Goal: Complete application form: Complete application form

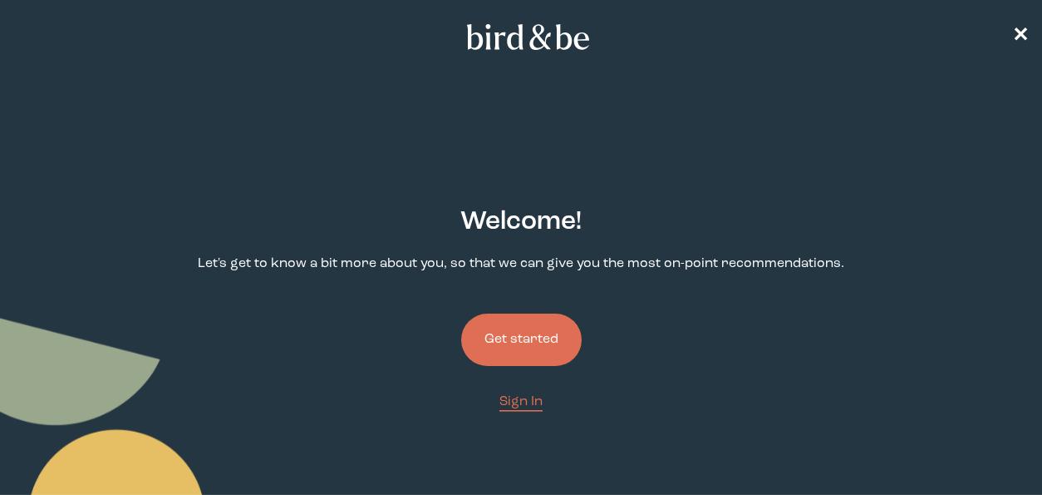
click at [515, 337] on button "Get started" at bounding box center [521, 339] width 121 height 52
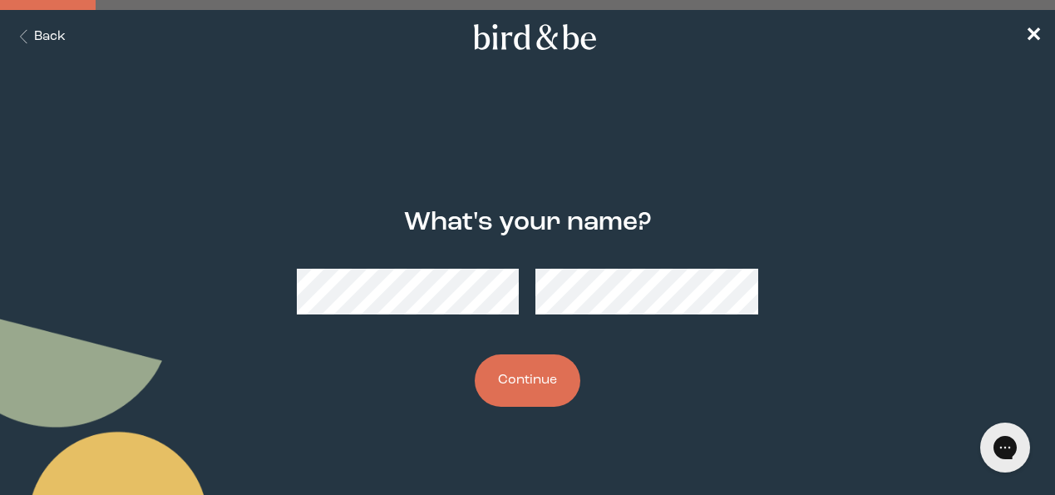
click at [527, 387] on button "Continue" at bounding box center [528, 380] width 106 height 52
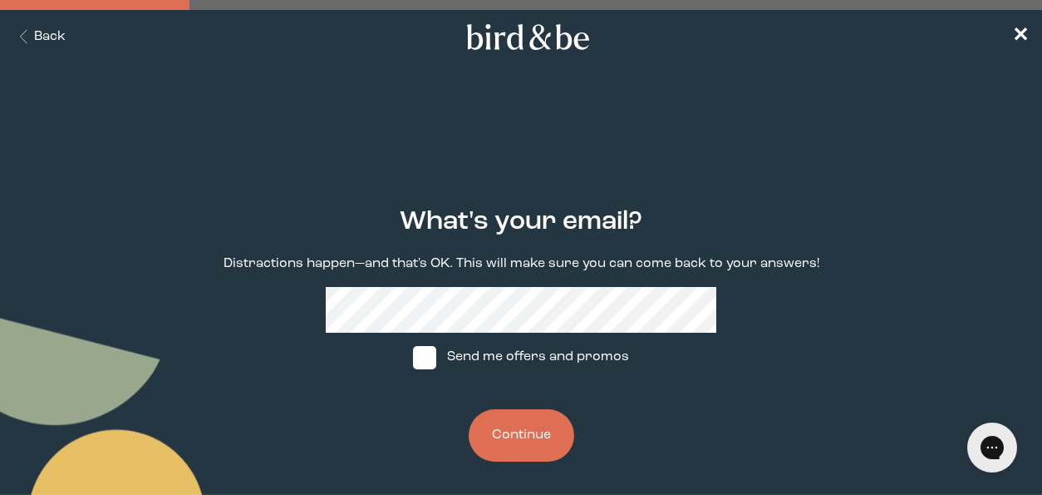
click at [515, 434] on button "Continue" at bounding box center [522, 435] width 106 height 52
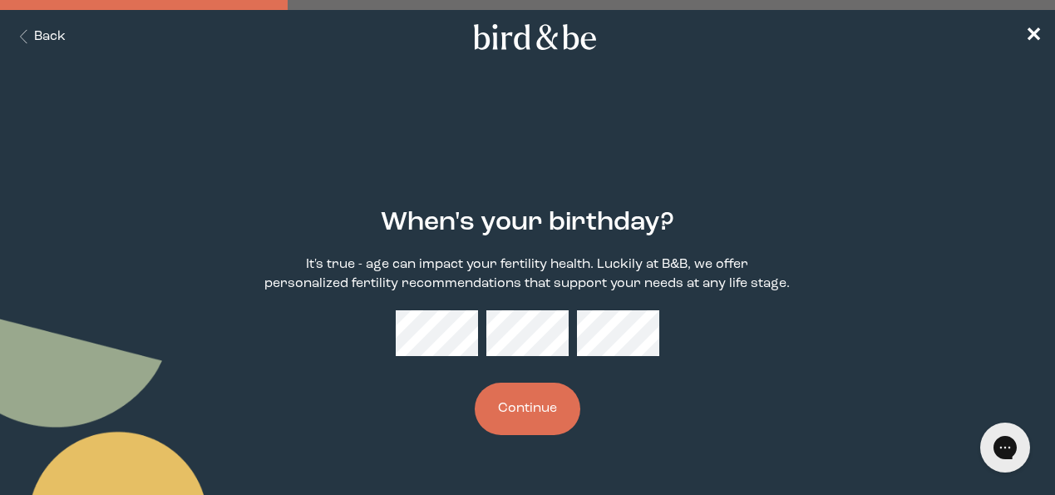
click at [498, 411] on button "Continue" at bounding box center [528, 408] width 106 height 52
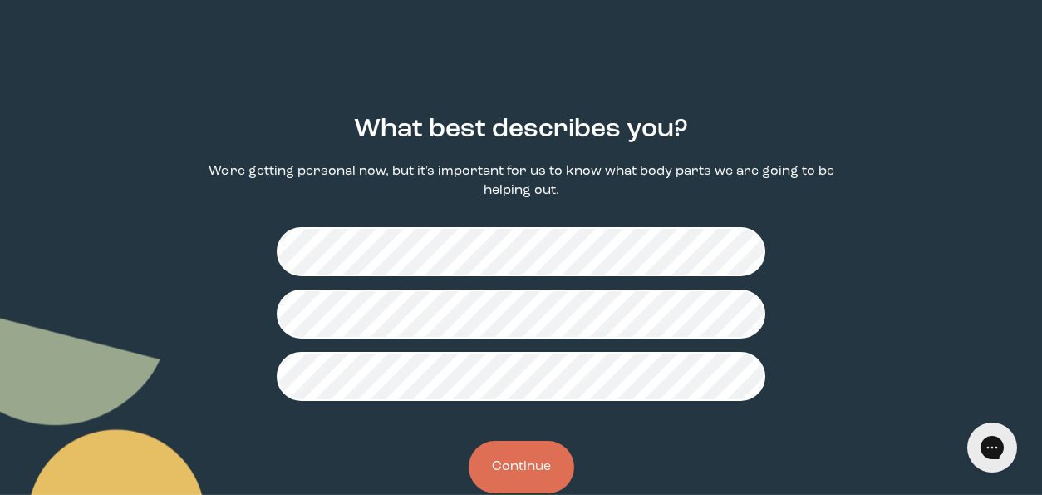
scroll to position [120, 0]
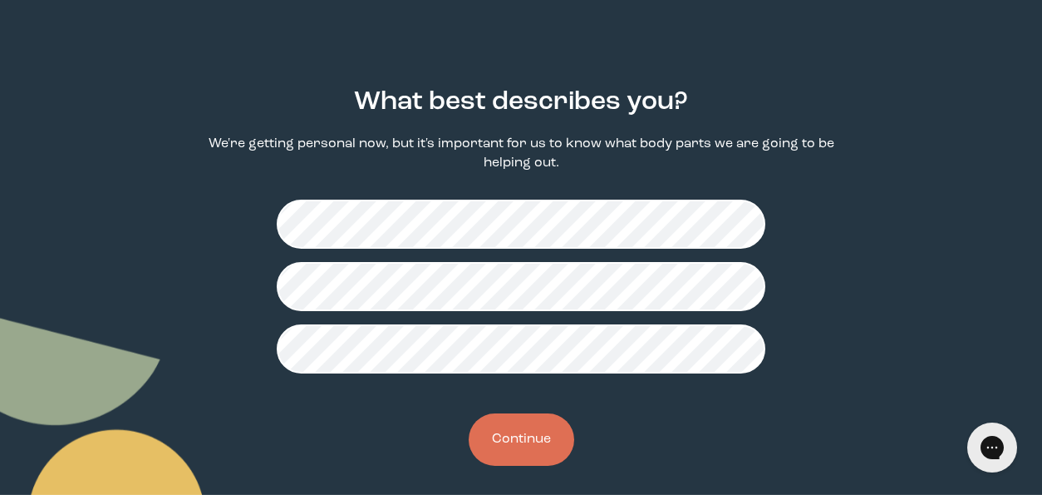
click at [546, 440] on button "Continue" at bounding box center [522, 439] width 106 height 52
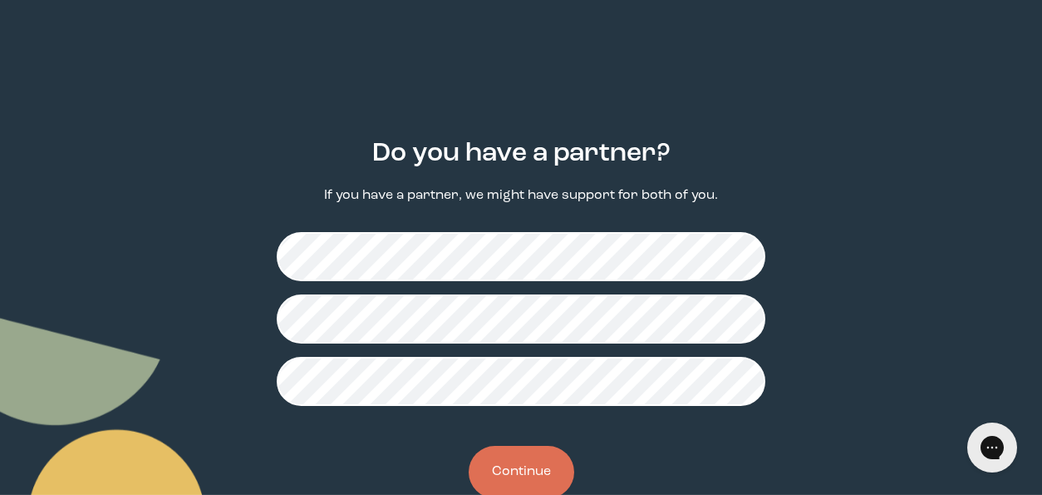
scroll to position [75, 0]
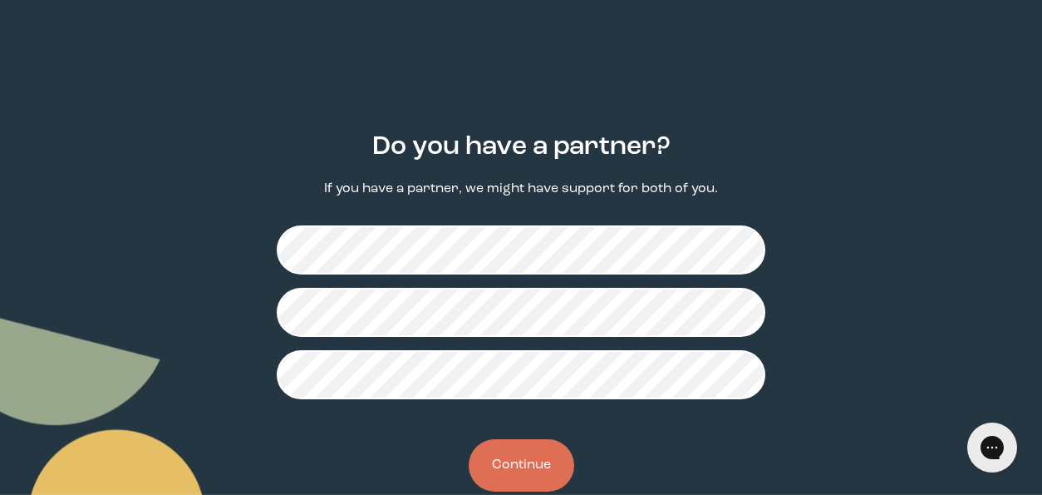
click at [538, 453] on button "Continue" at bounding box center [522, 465] width 106 height 52
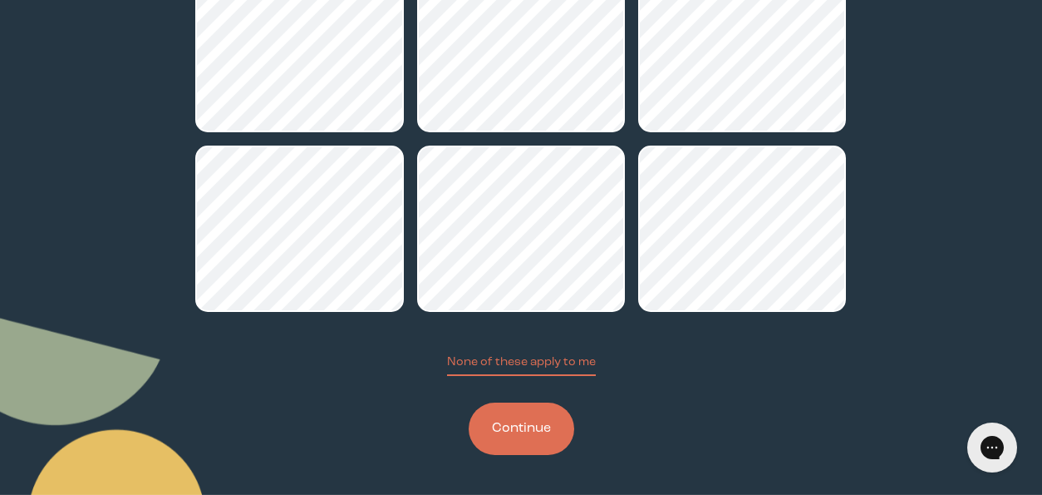
scroll to position [303, 0]
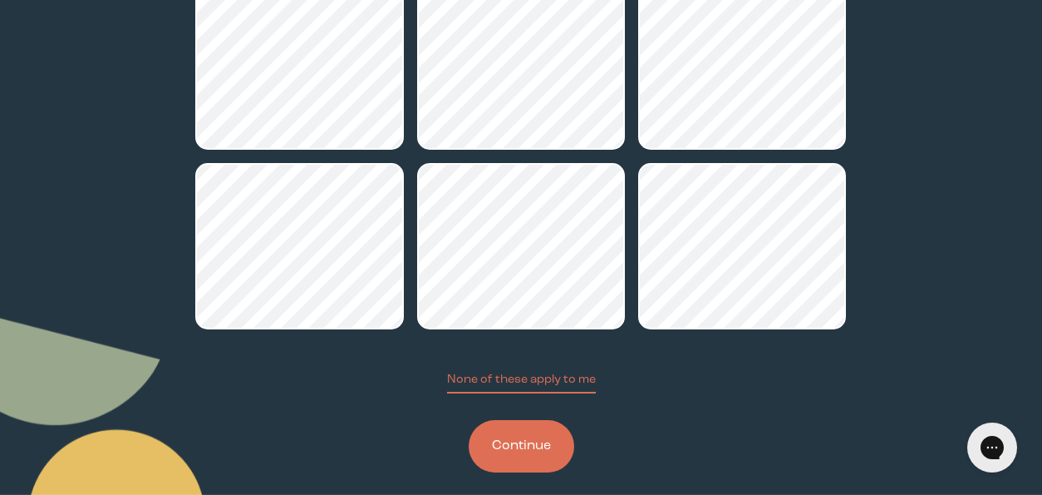
click at [530, 441] on button "Continue" at bounding box center [522, 446] width 106 height 52
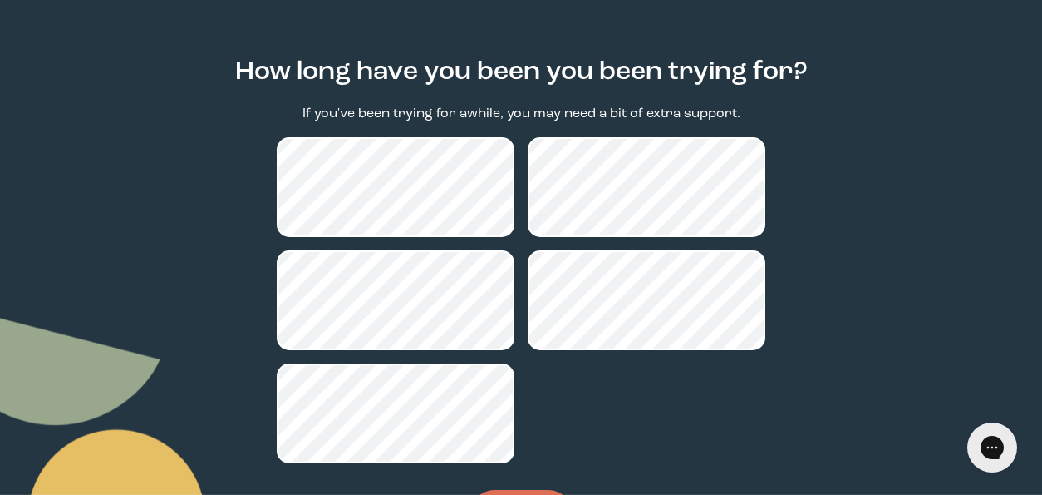
scroll to position [237, 0]
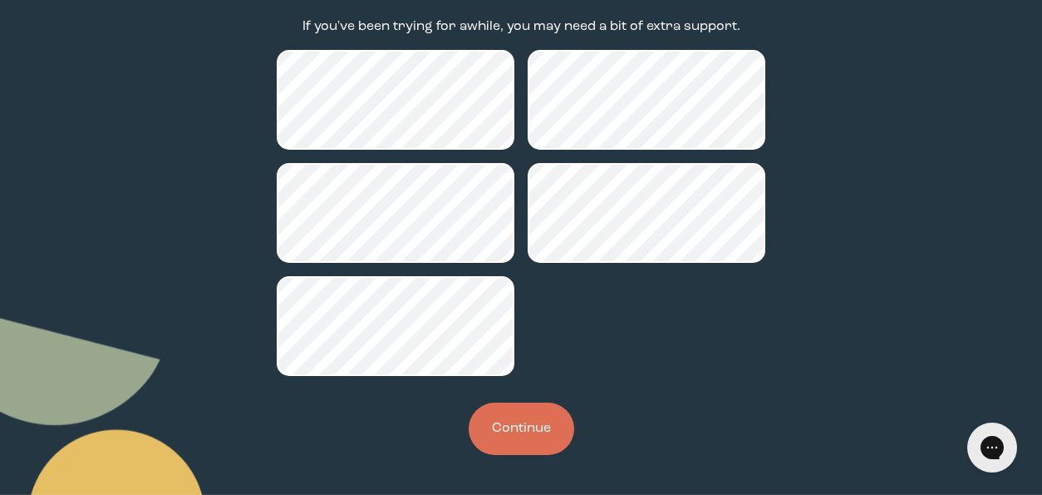
click at [536, 433] on button "Continue" at bounding box center [522, 428] width 106 height 52
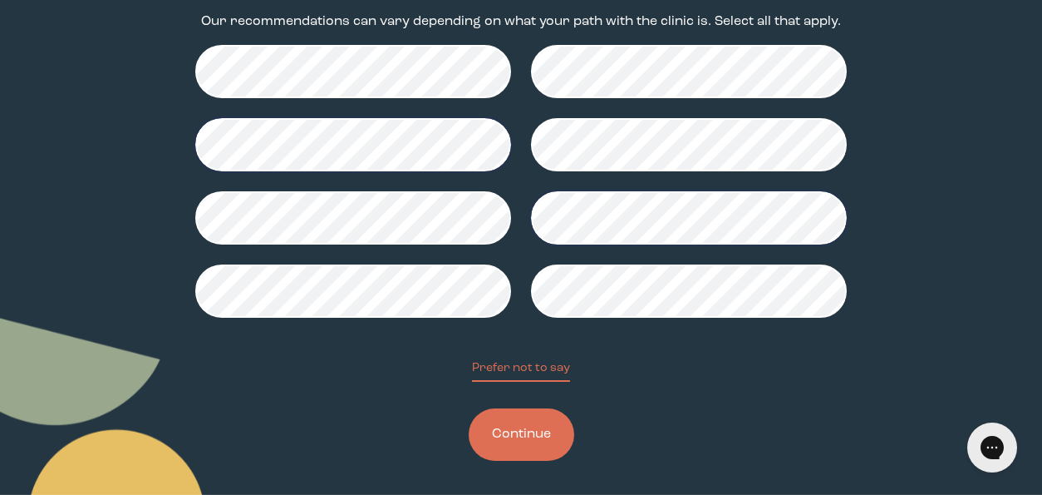
scroll to position [243, 0]
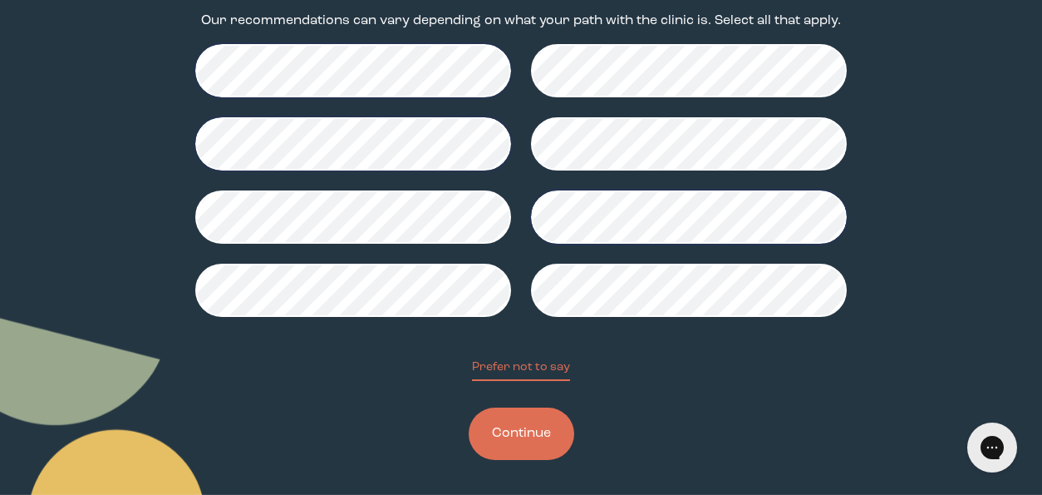
click at [506, 437] on button "Continue" at bounding box center [522, 433] width 106 height 52
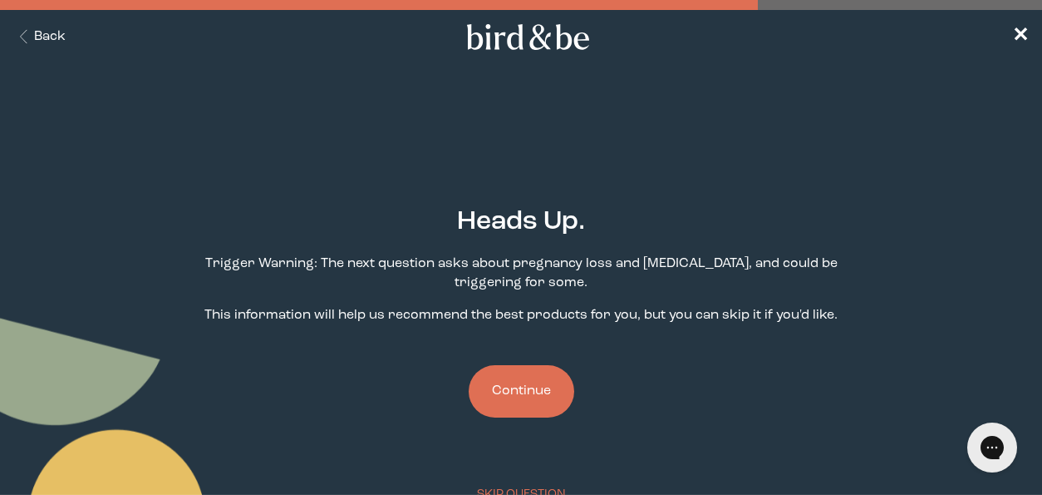
click at [515, 400] on button "Continue" at bounding box center [522, 391] width 106 height 52
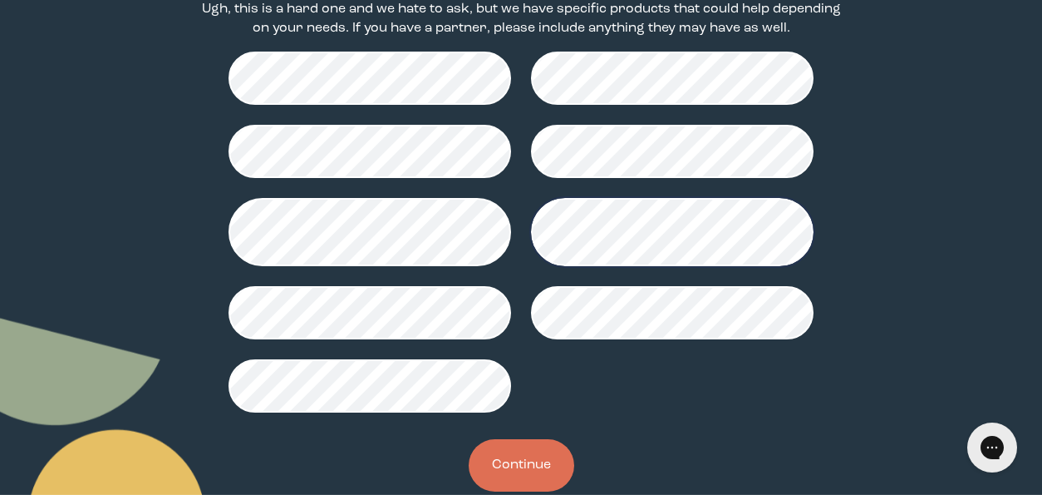
scroll to position [259, 0]
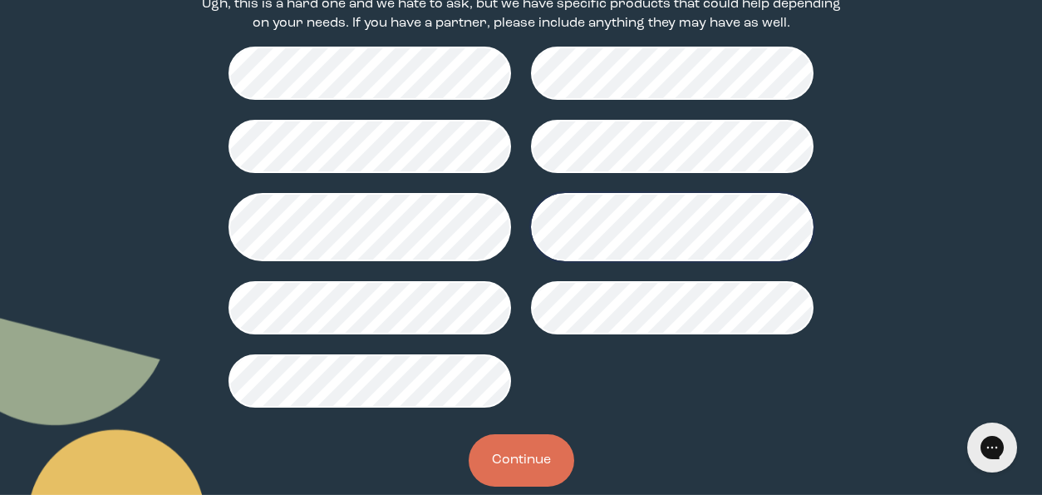
click at [540, 441] on button "Continue" at bounding box center [522, 460] width 106 height 52
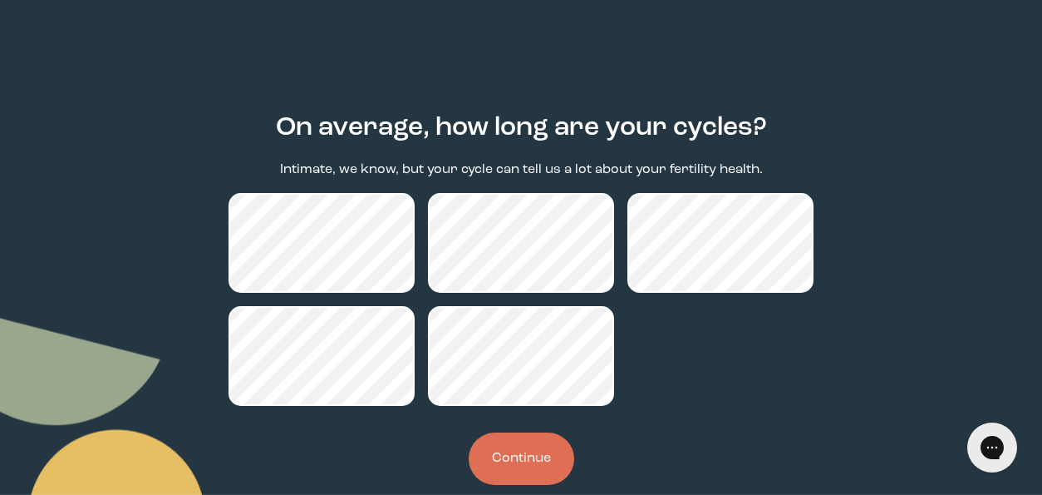
scroll to position [101, 0]
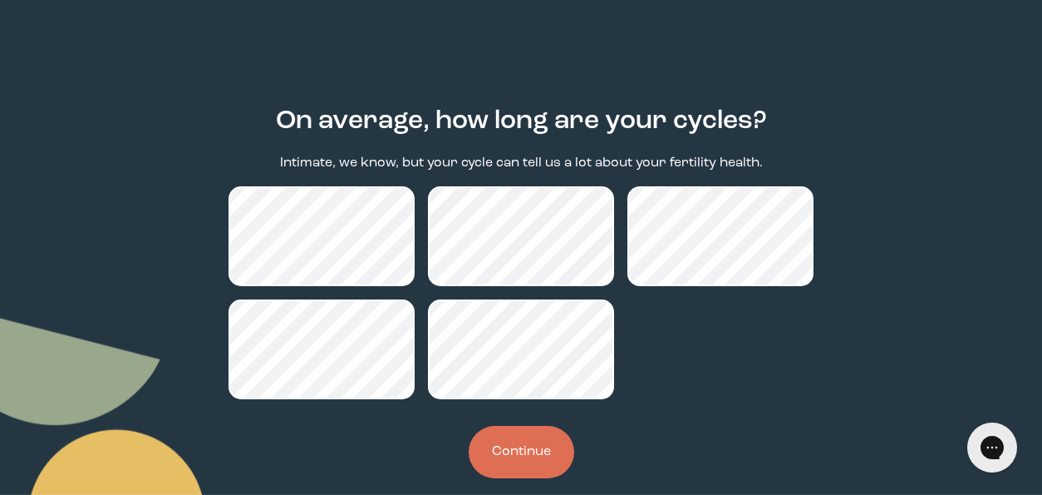
click at [537, 436] on button "Continue" at bounding box center [522, 452] width 106 height 52
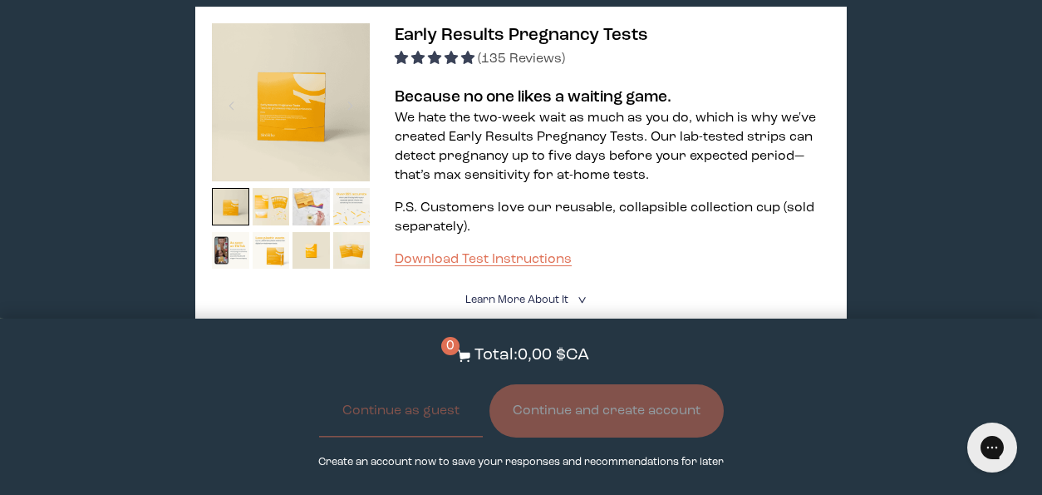
scroll to position [1135, 0]
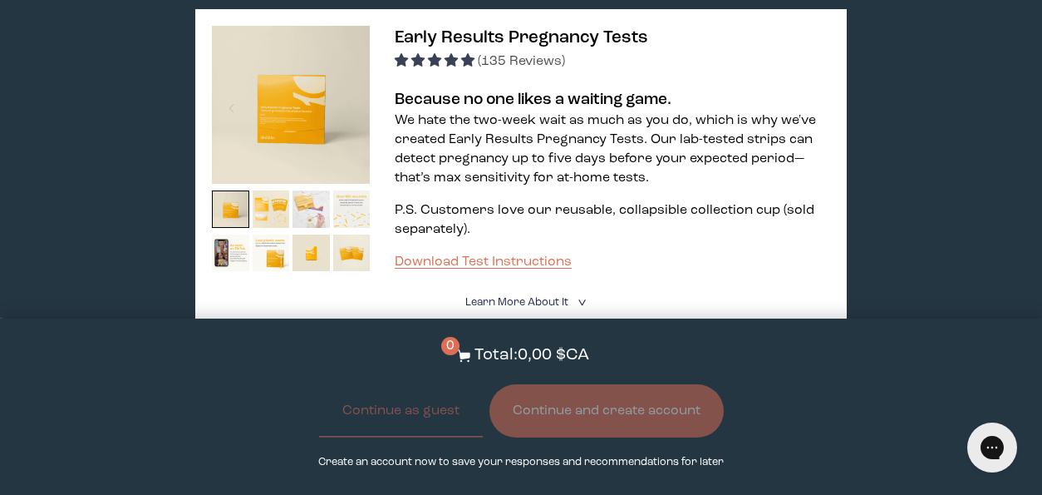
click at [299, 190] on img at bounding box center [311, 208] width 37 height 37
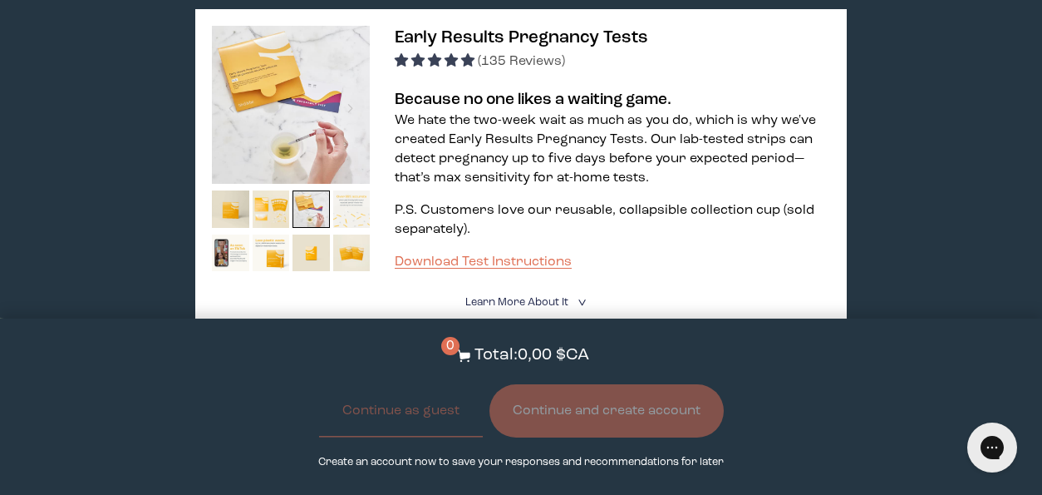
click at [344, 190] on img at bounding box center [351, 208] width 37 height 37
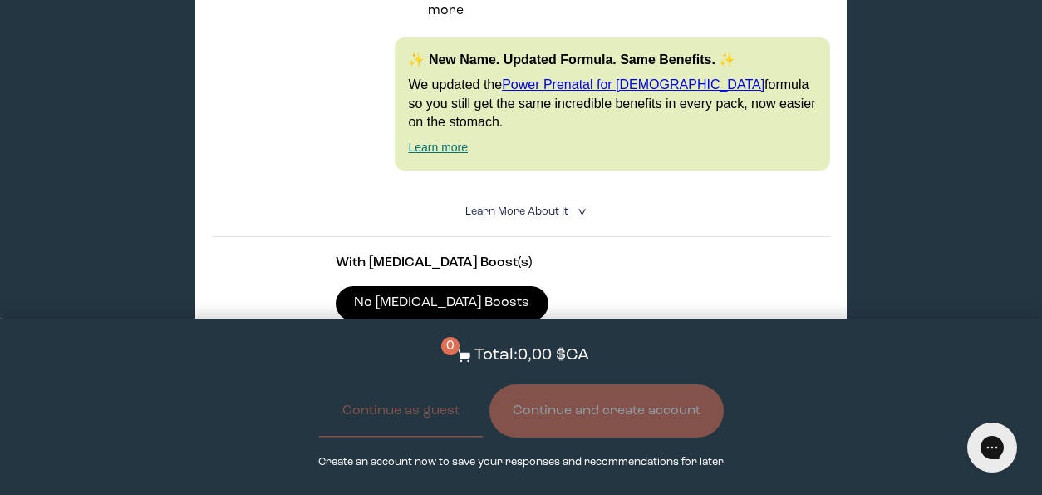
scroll to position [0, 0]
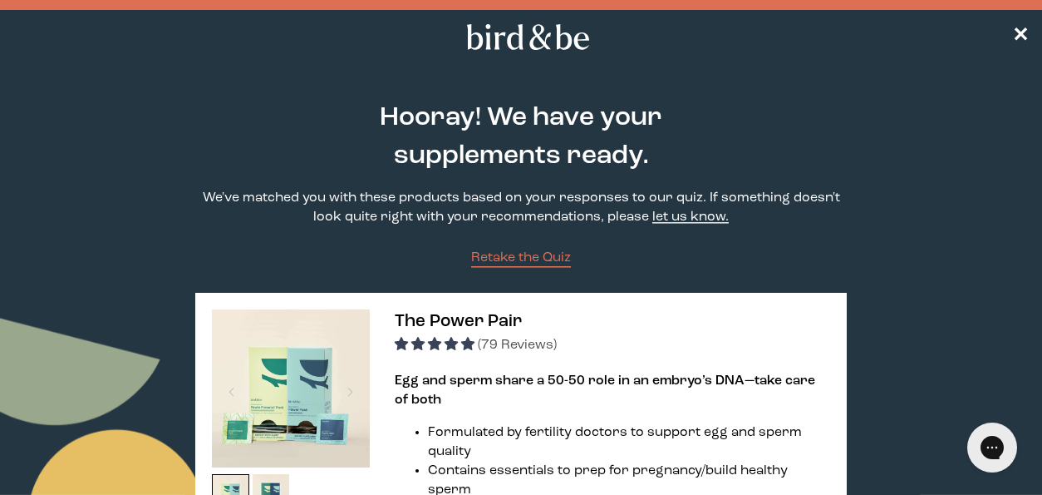
click at [672, 220] on link "let us know." at bounding box center [691, 216] width 76 height 13
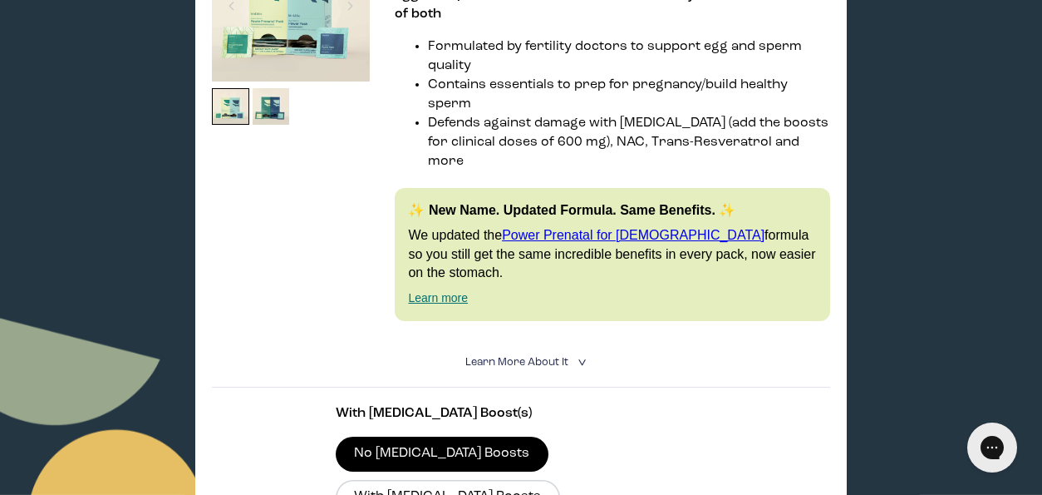
scroll to position [370, 0]
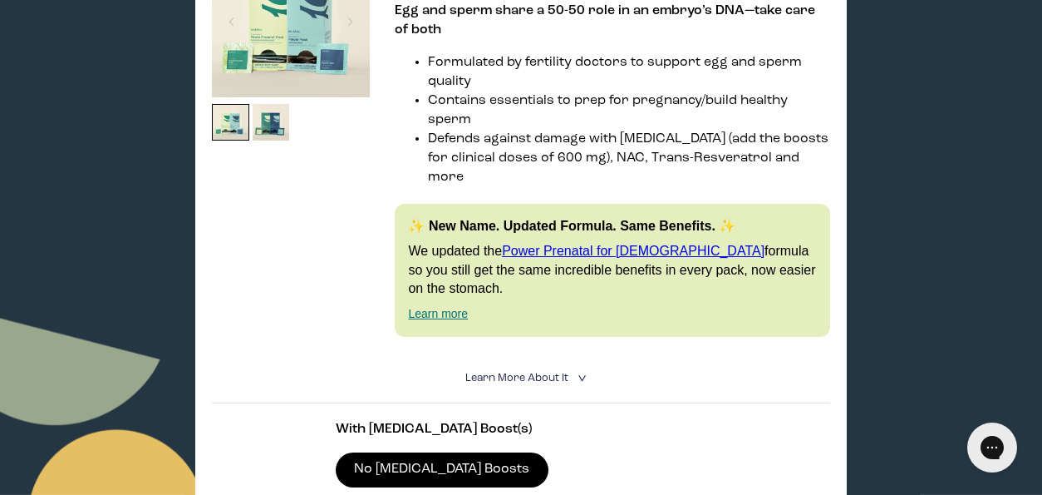
click at [540, 372] on span "Learn More About it" at bounding box center [517, 377] width 103 height 11
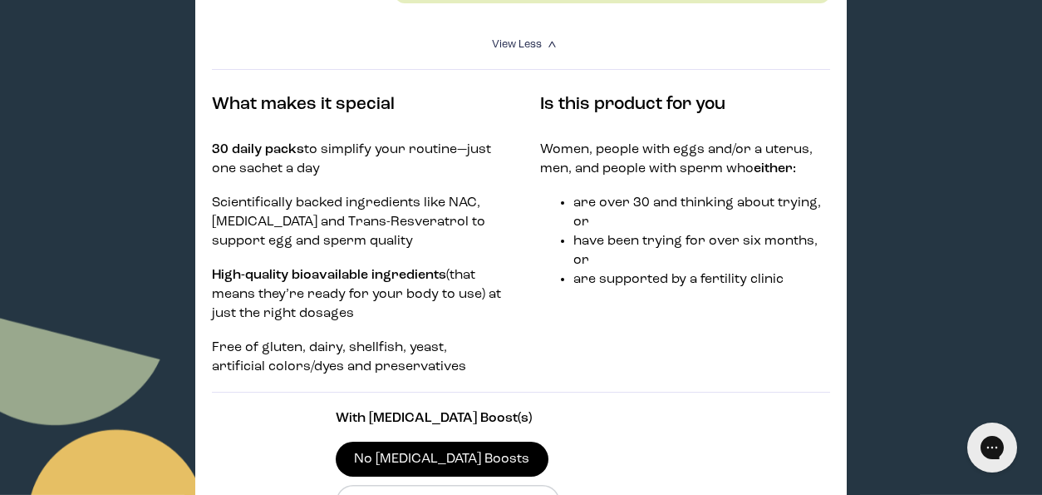
scroll to position [704, 0]
click at [319, 193] on p "Scientifically backed ingredients like NAC, [MEDICAL_DATA] and Trans-Resveratro…" at bounding box center [357, 221] width 290 height 57
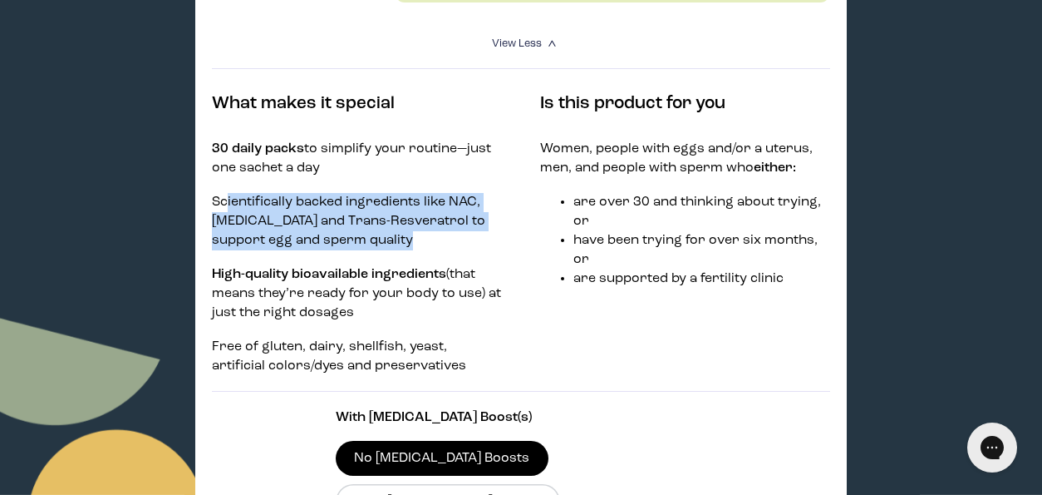
click at [421, 221] on p "Scientifically backed ingredients like NAC, [MEDICAL_DATA] and Trans-Resveratro…" at bounding box center [357, 221] width 290 height 57
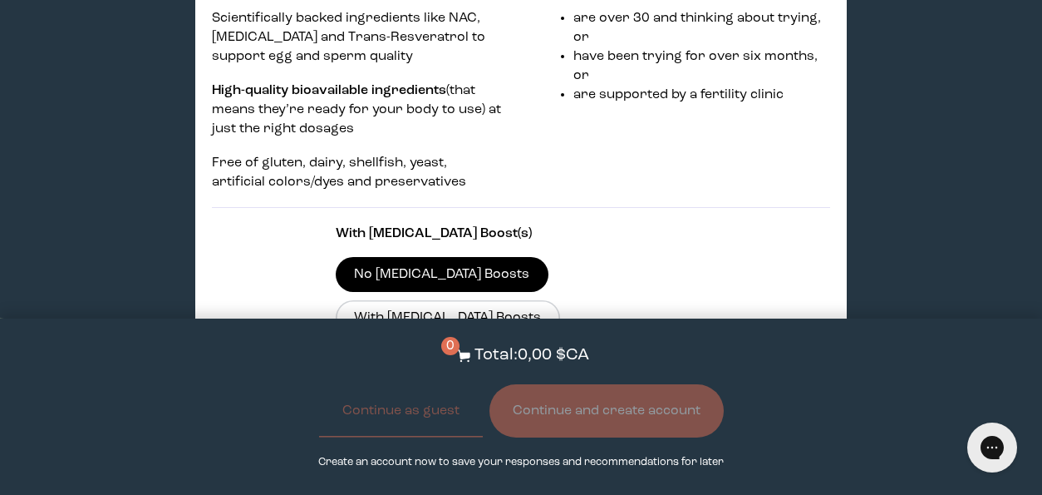
scroll to position [949, 0]
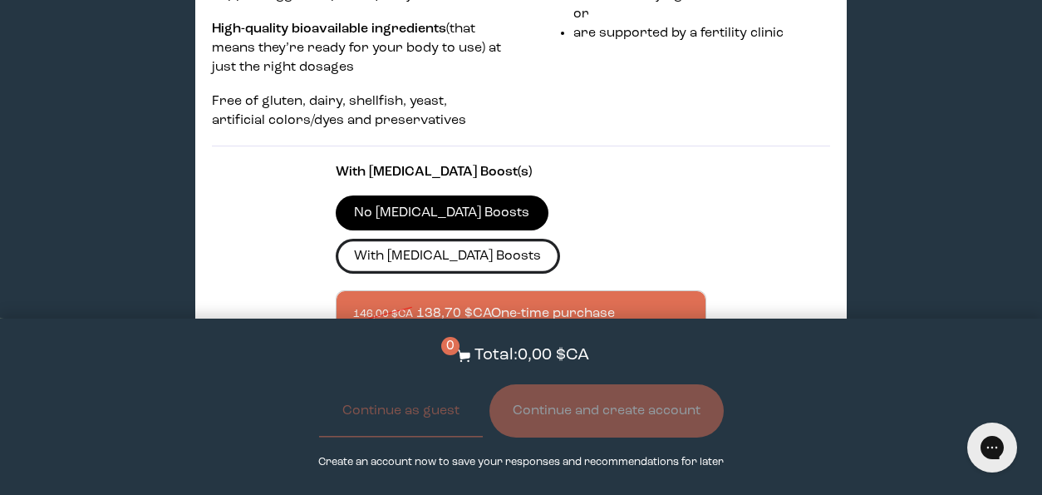
click at [560, 239] on label "With [MEDICAL_DATA] Boosts" at bounding box center [448, 256] width 224 height 35
click at [0, 0] on input "With [MEDICAL_DATA] Boosts" at bounding box center [0, 0] width 0 height 0
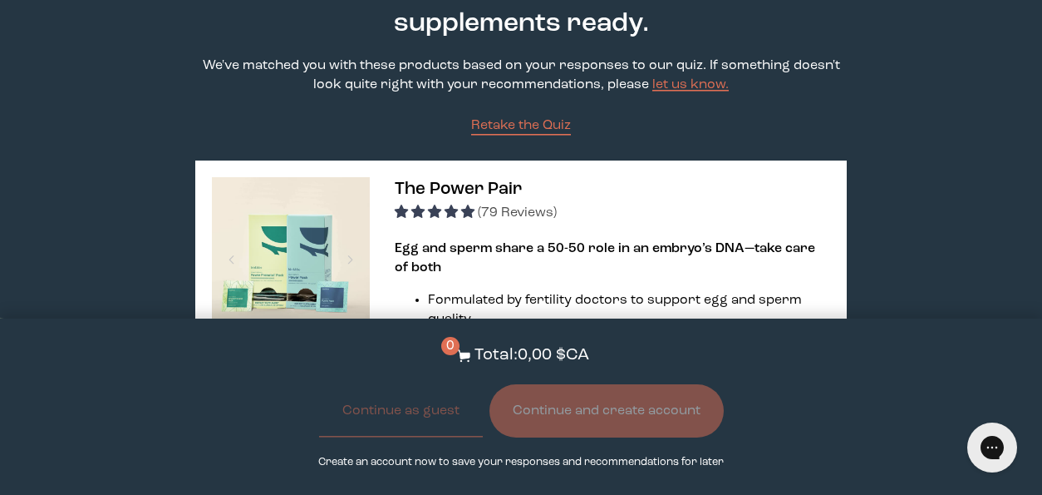
scroll to position [0, 0]
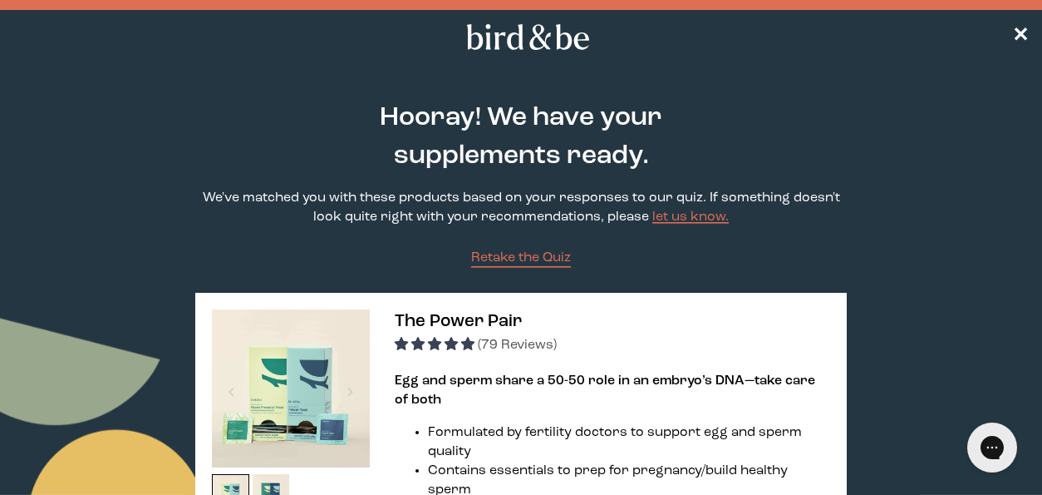
click at [539, 46] on icon at bounding box center [528, 37] width 131 height 26
